Goal: Information Seeking & Learning: Learn about a topic

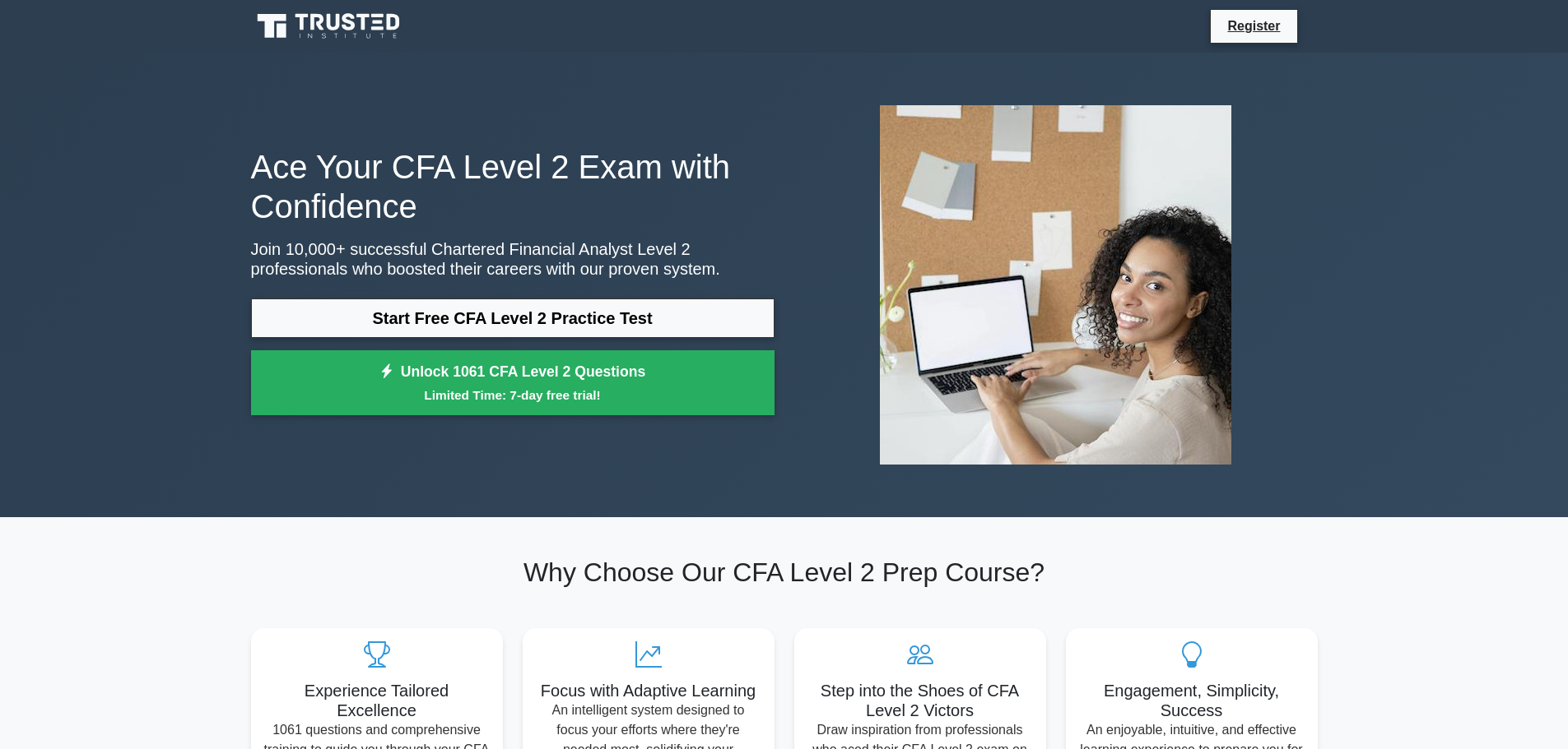
scroll to position [905, 0]
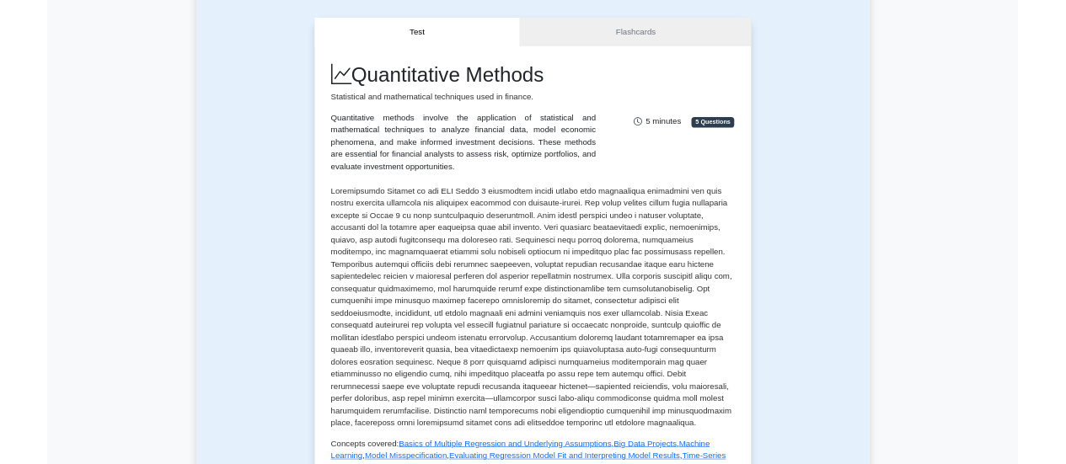
scroll to position [168, 0]
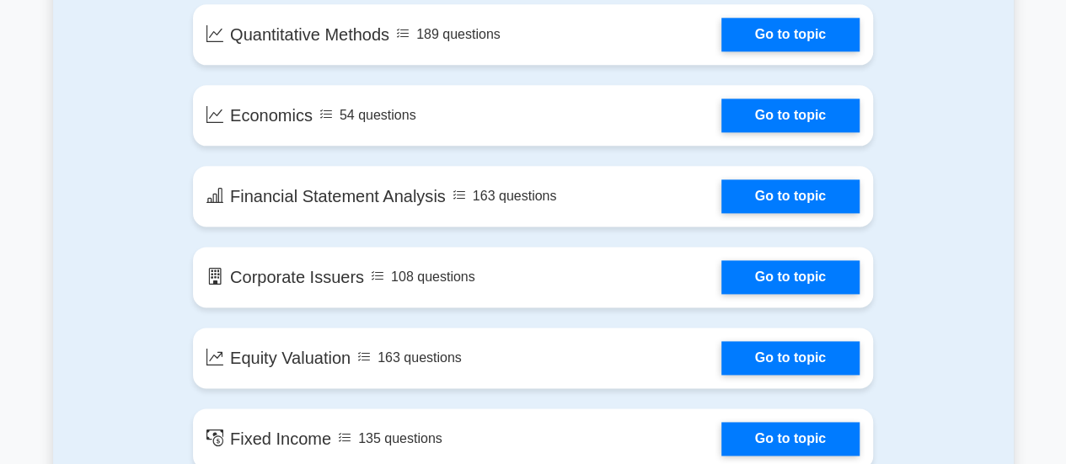
scroll to position [927, 0]
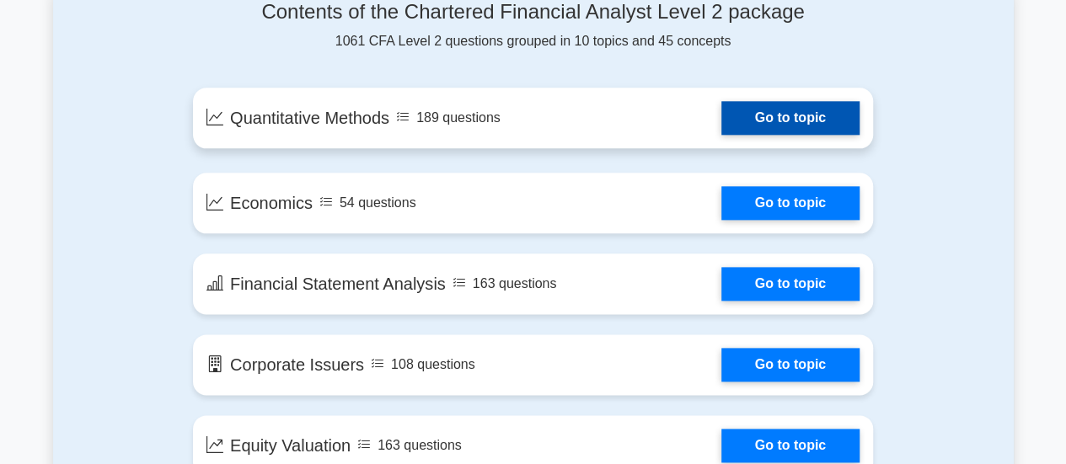
click at [721, 127] on link "Go to topic" at bounding box center [790, 118] width 138 height 34
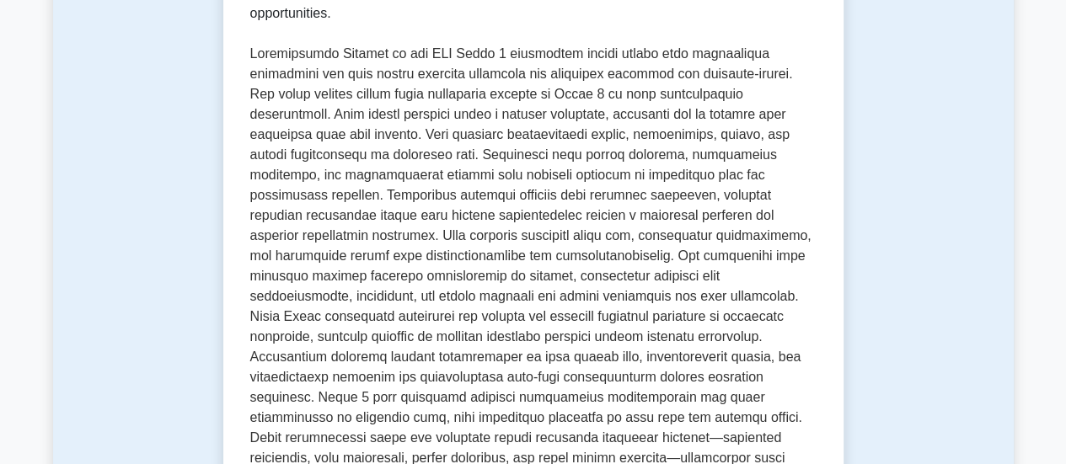
scroll to position [253, 0]
